Goal: Task Accomplishment & Management: Use online tool/utility

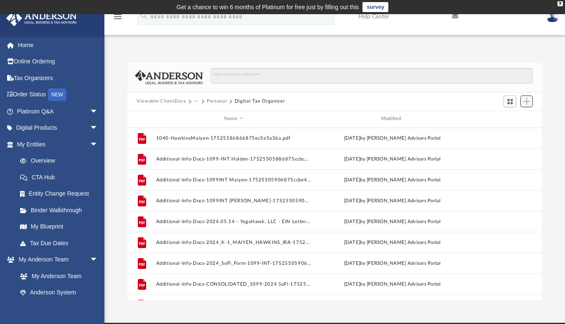
click at [529, 102] on span "Add" at bounding box center [526, 101] width 7 height 7
click at [512, 118] on li "Upload" at bounding box center [514, 118] width 27 height 9
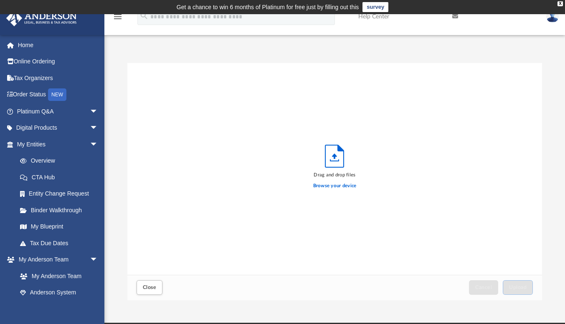
scroll to position [205, 408]
click at [347, 184] on label "Browse your device" at bounding box center [334, 186] width 43 height 8
click at [0, 0] on input "Browse your device" at bounding box center [0, 0] width 0 height 0
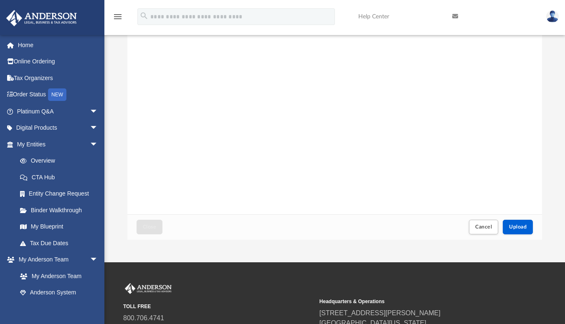
scroll to position [148, 0]
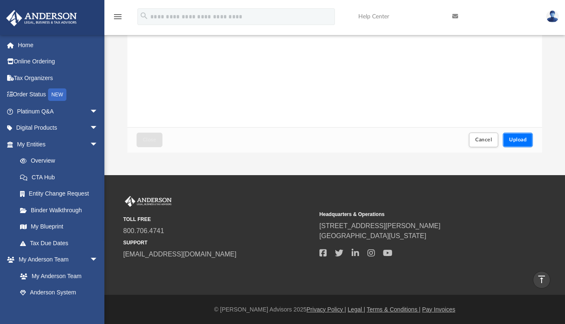
click at [513, 142] on span "Upload" at bounding box center [518, 139] width 18 height 5
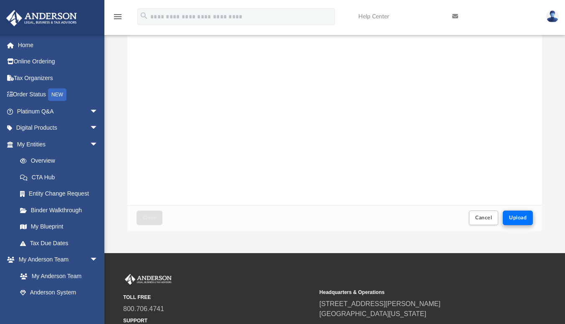
scroll to position [70, 0]
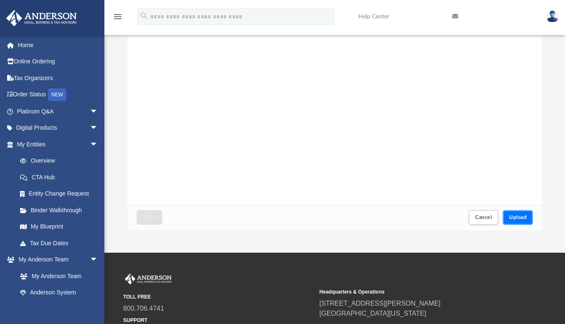
click at [516, 218] on span "Upload" at bounding box center [518, 217] width 18 height 5
click at [521, 219] on span "Upload" at bounding box center [518, 217] width 18 height 5
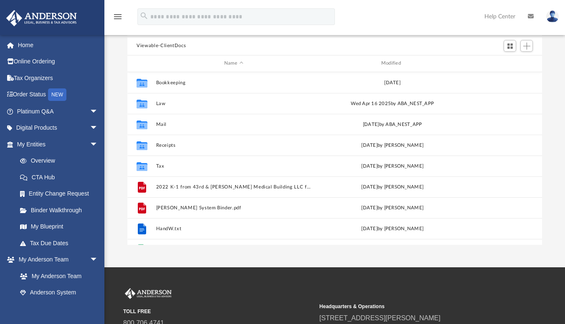
scroll to position [183, 408]
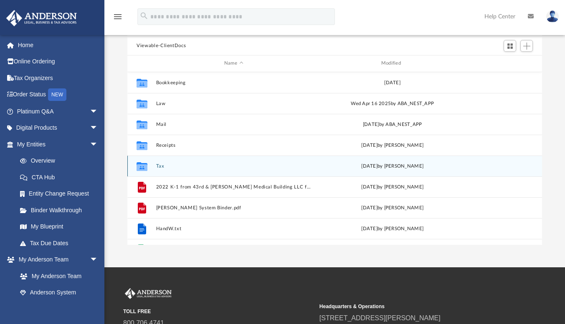
click at [162, 165] on button "Tax" at bounding box center [233, 166] width 155 height 5
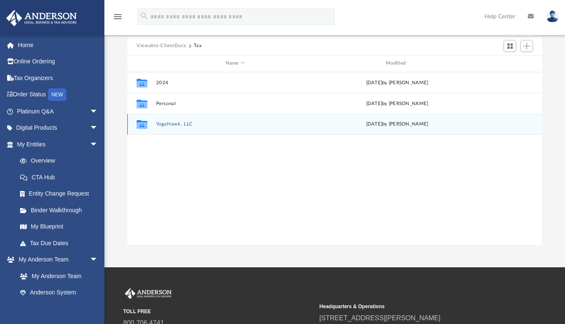
click at [172, 124] on button "YogaHawk, LLC" at bounding box center [235, 123] width 158 height 5
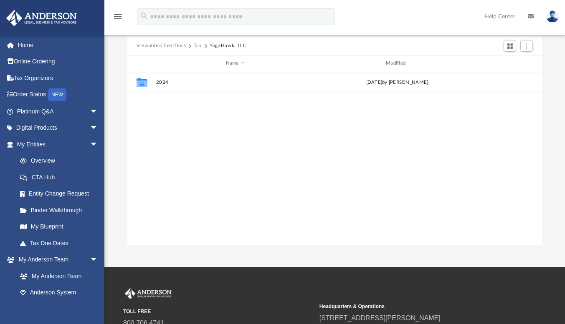
click at [199, 46] on button "Tax" at bounding box center [198, 46] width 8 height 8
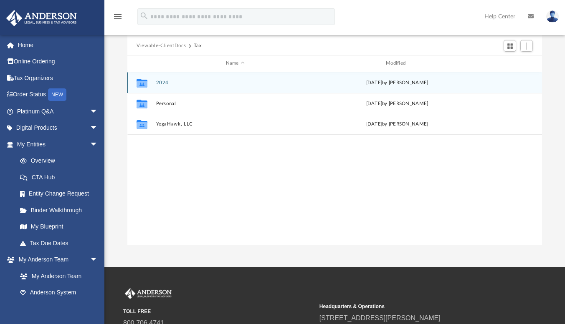
click at [159, 84] on button "2024" at bounding box center [235, 82] width 158 height 5
click at [165, 81] on button "Personal" at bounding box center [235, 82] width 158 height 5
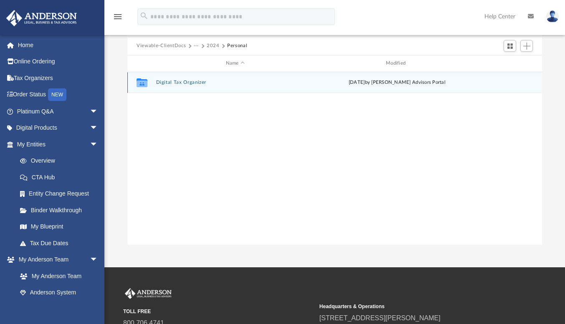
click at [177, 81] on button "Digital Tax Organizer" at bounding box center [235, 82] width 158 height 5
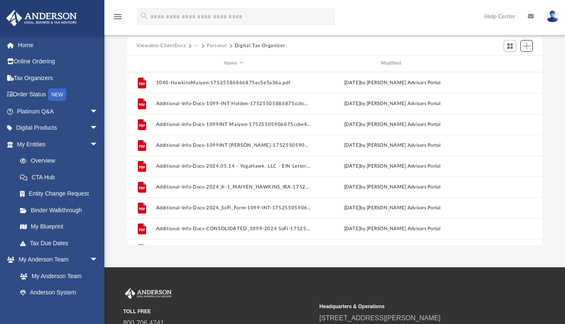
click at [527, 44] on span "Add" at bounding box center [526, 46] width 7 height 7
click at [509, 61] on li "Upload" at bounding box center [514, 62] width 27 height 9
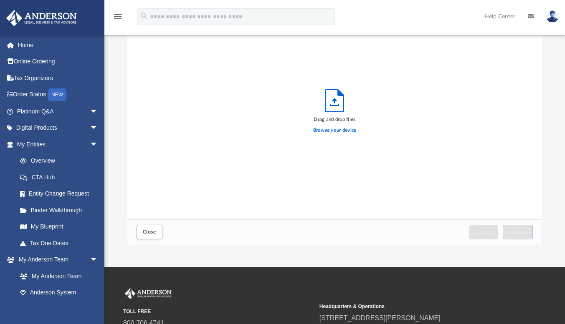
scroll to position [205, 408]
click at [330, 133] on label "Browse your device" at bounding box center [334, 131] width 43 height 8
click at [0, 0] on input "Browse your device" at bounding box center [0, 0] width 0 height 0
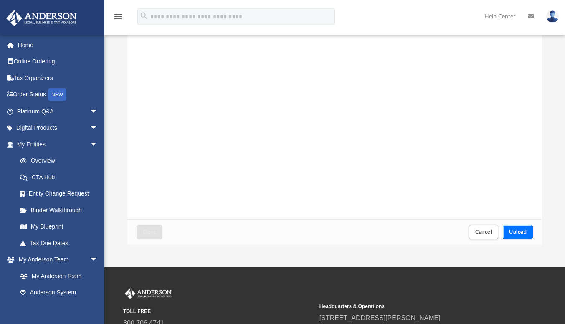
click at [519, 234] on span "Upload" at bounding box center [518, 232] width 18 height 5
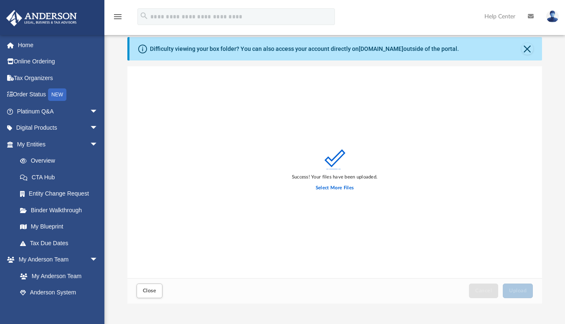
scroll to position [30, 0]
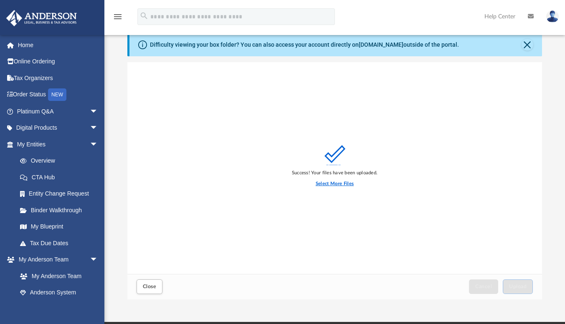
click at [339, 184] on label "Select More Files" at bounding box center [335, 184] width 38 height 8
click at [0, 0] on input "Select More Files" at bounding box center [0, 0] width 0 height 0
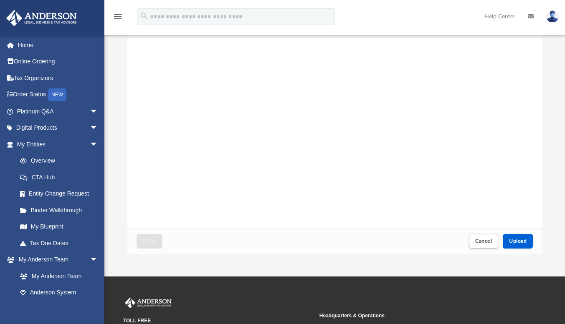
scroll to position [109, 0]
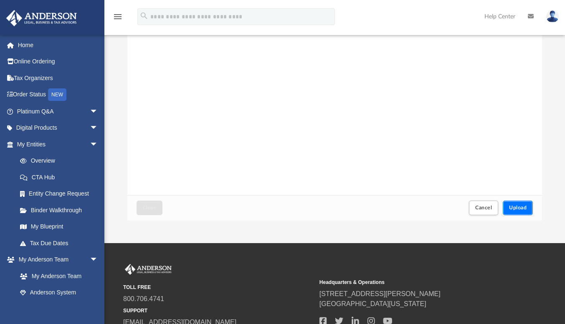
click at [514, 207] on span "Upload" at bounding box center [518, 207] width 18 height 5
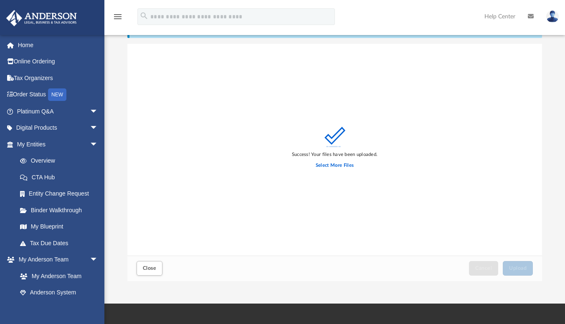
scroll to position [30, 0]
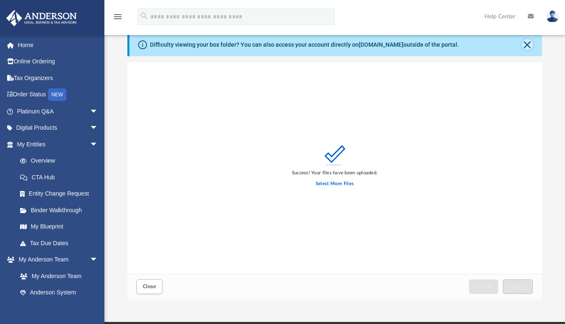
click at [526, 48] on button "Close" at bounding box center [527, 45] width 12 height 12
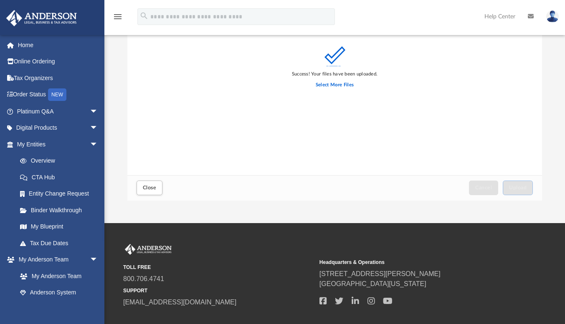
scroll to position [0, 0]
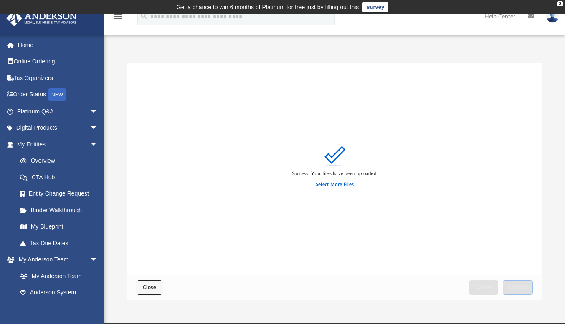
click at [147, 286] on span "Close" at bounding box center [149, 287] width 13 height 5
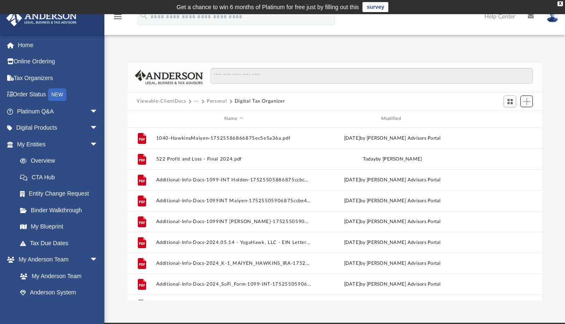
click at [525, 103] on span "Add" at bounding box center [526, 101] width 7 height 7
click at [511, 116] on li "Upload" at bounding box center [514, 118] width 27 height 9
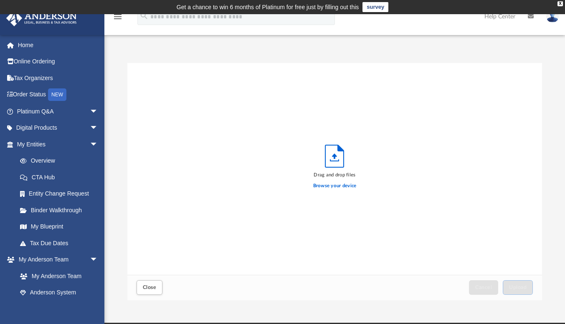
scroll to position [205, 408]
click at [335, 188] on label "Browse your device" at bounding box center [334, 186] width 43 height 8
click at [0, 0] on input "Browse your device" at bounding box center [0, 0] width 0 height 0
click at [336, 185] on label "Browse your device" at bounding box center [334, 186] width 43 height 8
click at [0, 0] on input "Browse your device" at bounding box center [0, 0] width 0 height 0
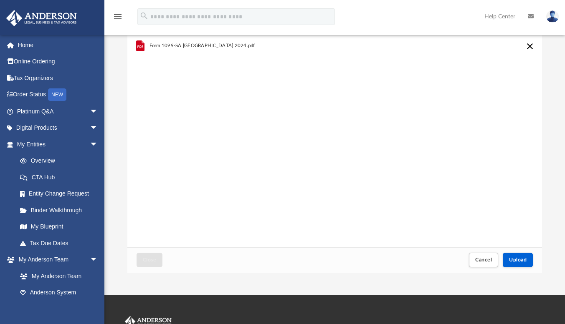
scroll to position [28, 0]
click at [517, 260] on span "Upload" at bounding box center [518, 260] width 18 height 5
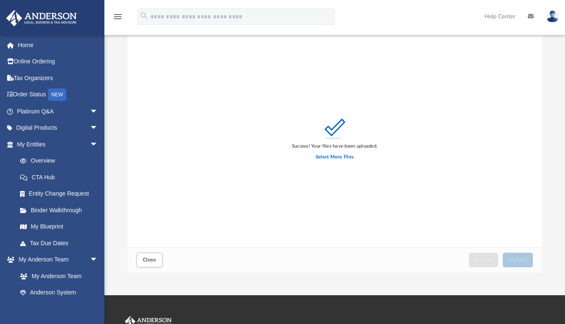
scroll to position [0, 0]
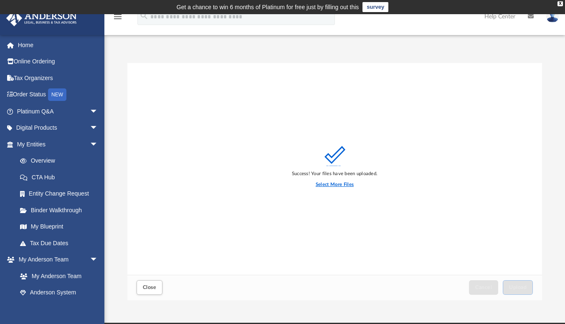
click at [333, 186] on label "Select More Files" at bounding box center [335, 185] width 38 height 8
click at [0, 0] on input "Select More Files" at bounding box center [0, 0] width 0 height 0
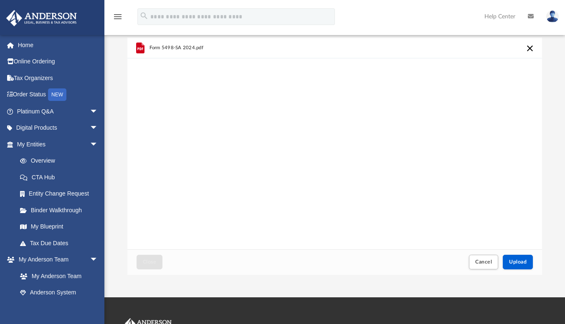
scroll to position [46, 0]
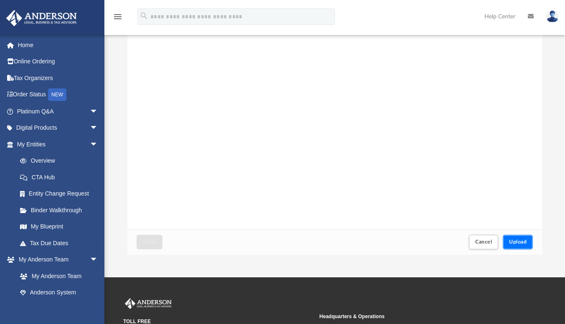
click at [517, 243] on span "Upload" at bounding box center [518, 242] width 18 height 5
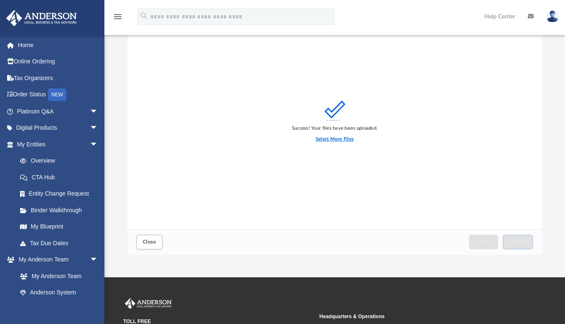
click at [336, 141] on label "Select More Files" at bounding box center [335, 140] width 38 height 8
click at [0, 0] on input "Select More Files" at bounding box center [0, 0] width 0 height 0
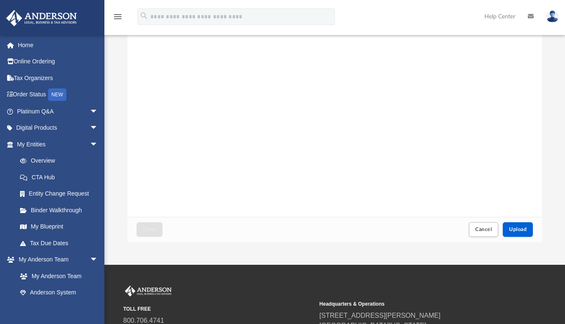
scroll to position [62, 0]
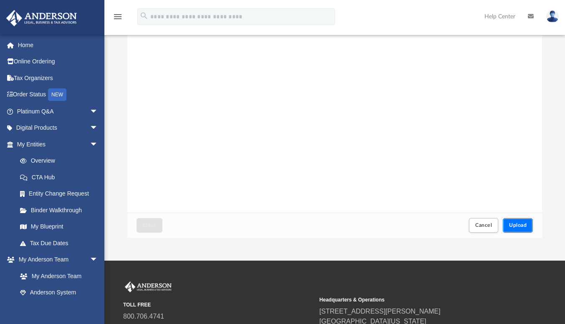
click at [514, 227] on span "Upload" at bounding box center [518, 225] width 18 height 5
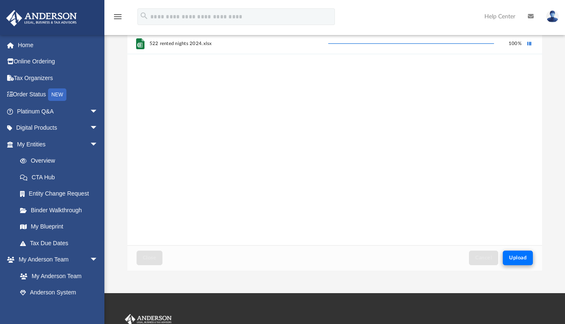
scroll to position [0, 0]
